Goal: Information Seeking & Learning: Learn about a topic

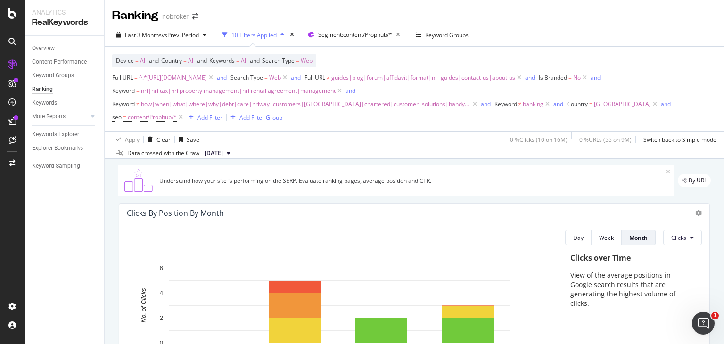
scroll to position [1016, 0]
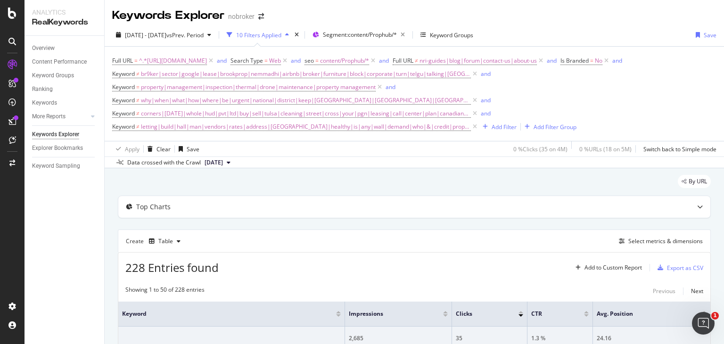
scroll to position [145, 0]
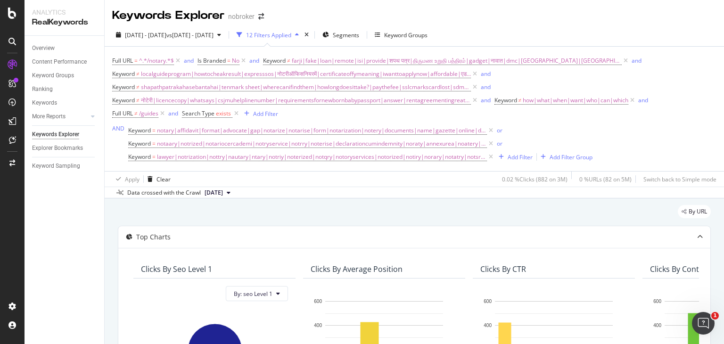
scroll to position [245, 0]
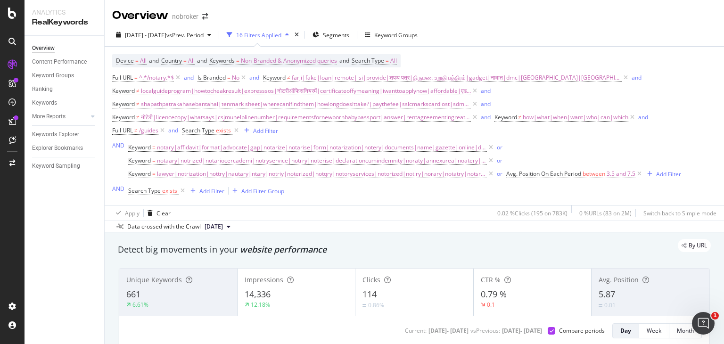
scroll to position [64, 0]
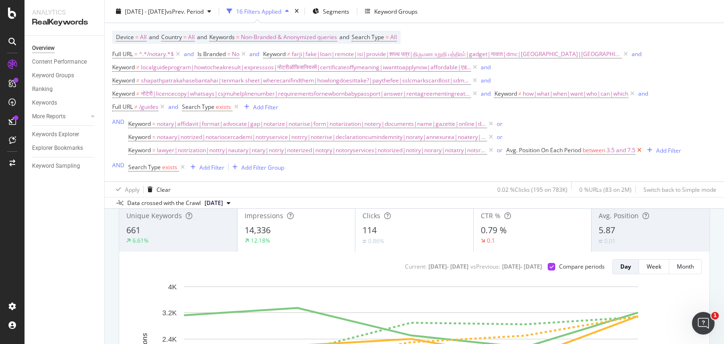
click at [636, 149] on icon at bounding box center [640, 150] width 8 height 9
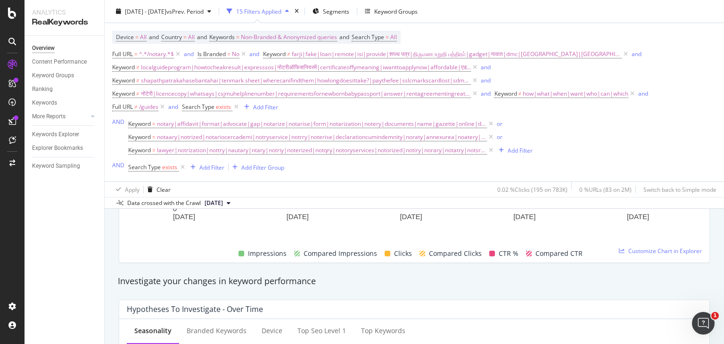
scroll to position [273, 0]
